Goal: Task Accomplishment & Management: Manage account settings

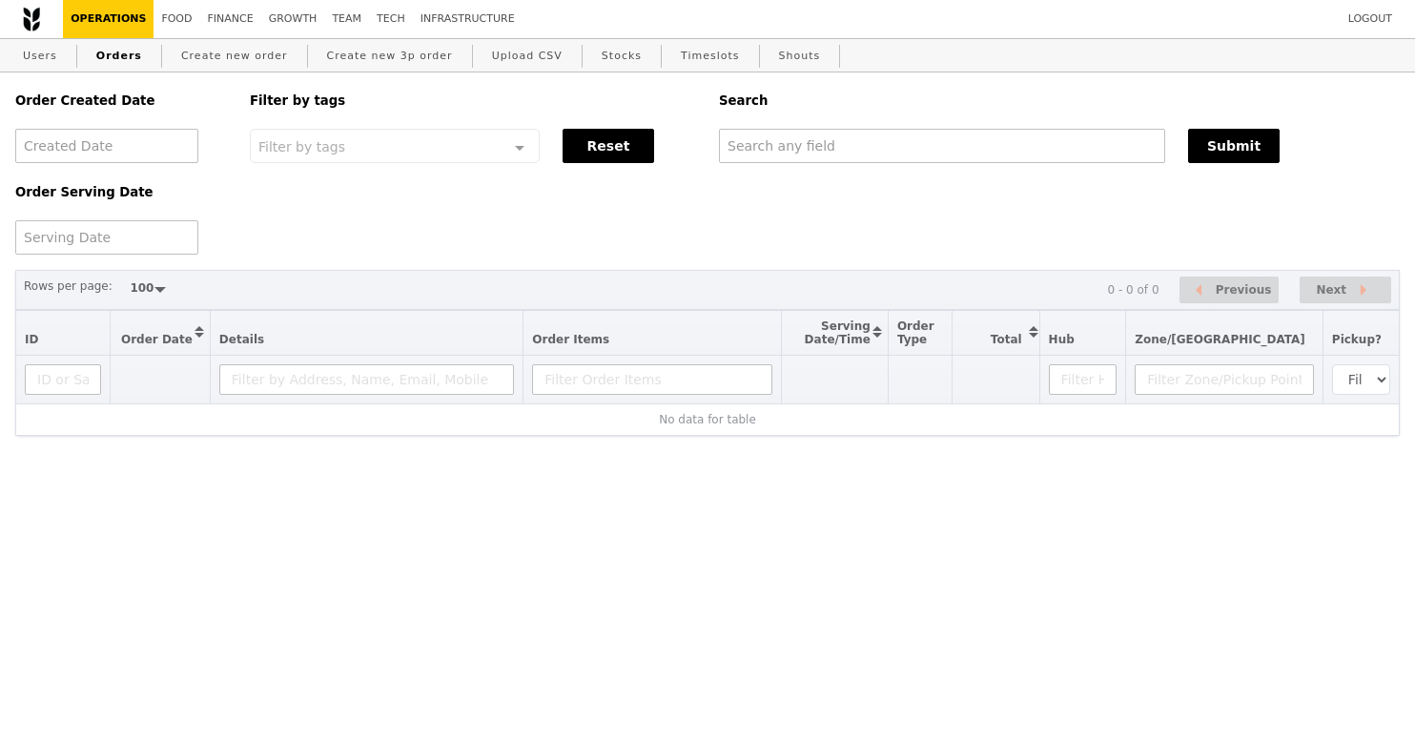
select select "100"
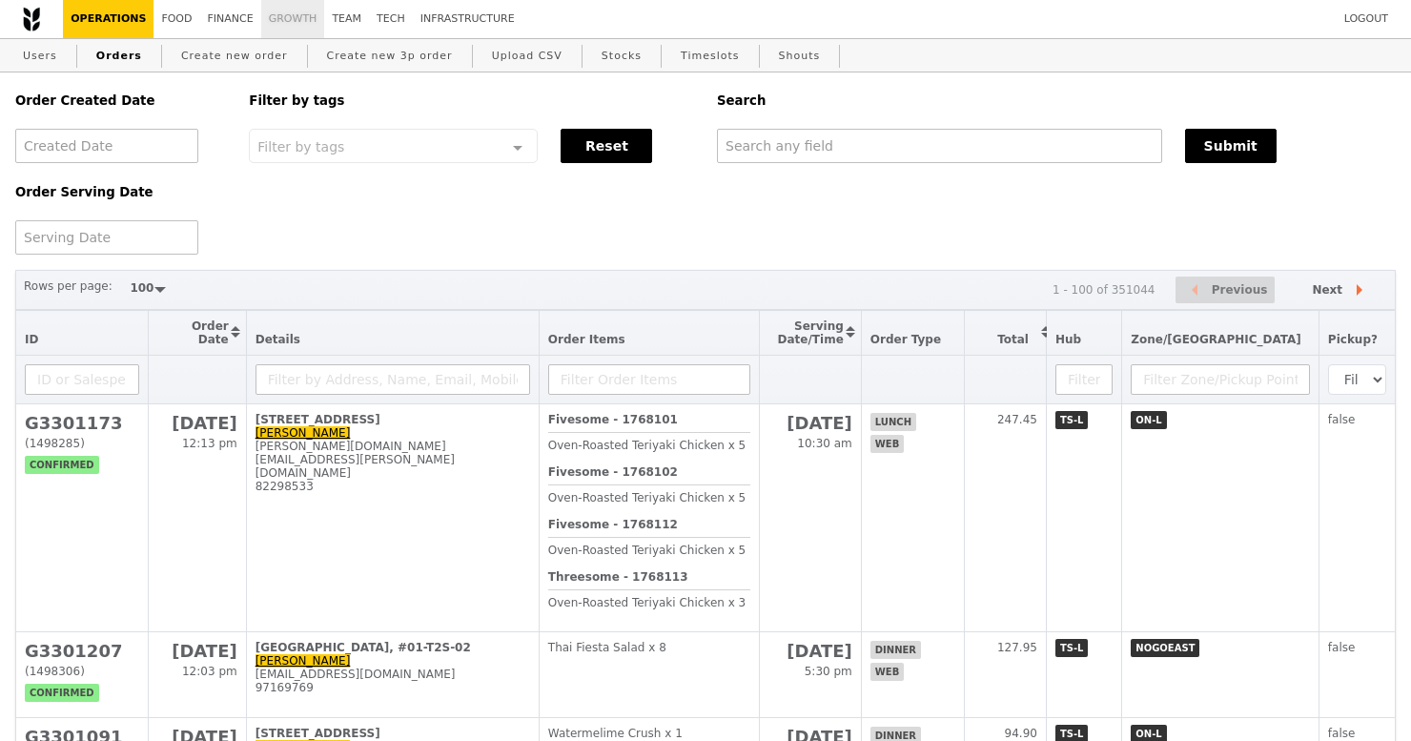
click at [294, 21] on link "Growth" at bounding box center [293, 19] width 64 height 38
